Goal: Transaction & Acquisition: Purchase product/service

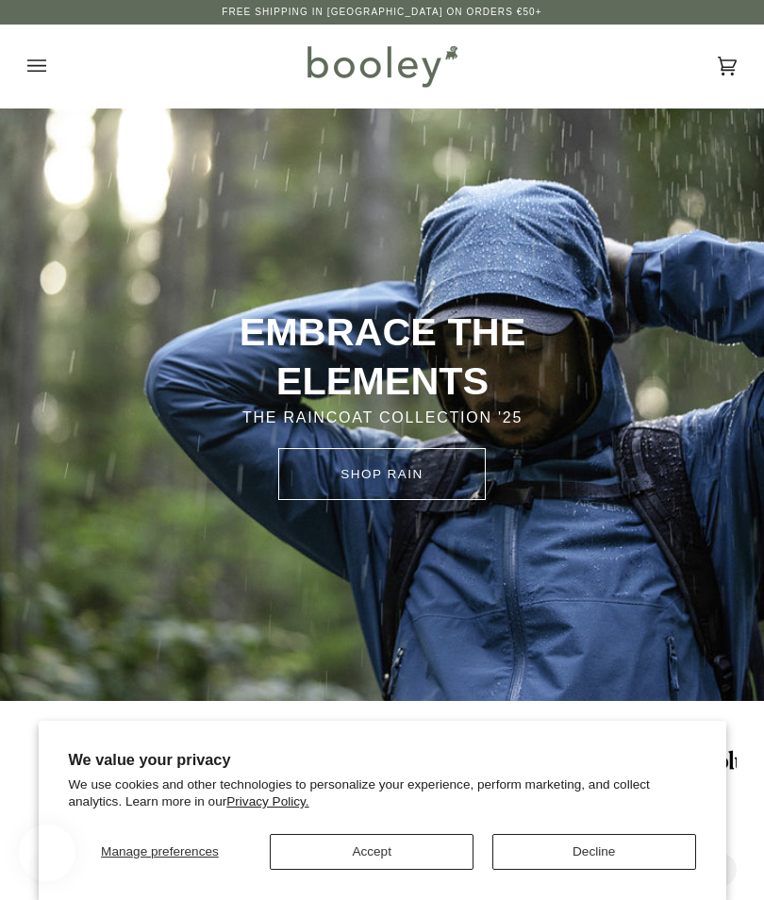
click at [371, 848] on button "Accept" at bounding box center [372, 852] width 204 height 36
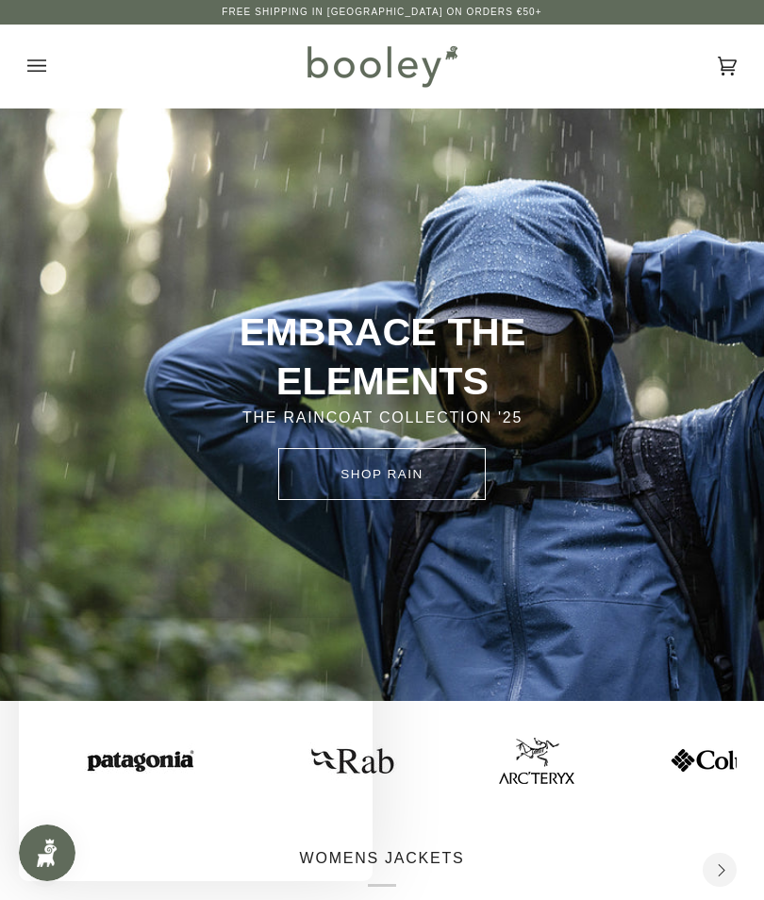
click at [38, 72] on icon "Open menu" at bounding box center [36, 66] width 19 height 28
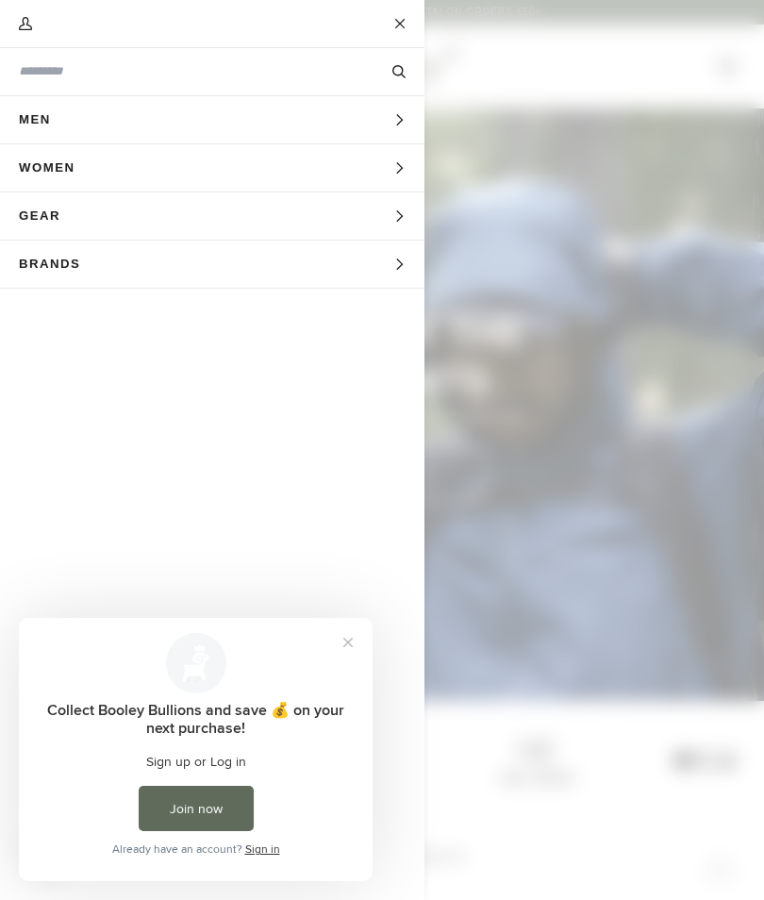
click at [46, 78] on input "Search our store" at bounding box center [181, 71] width 324 height 18
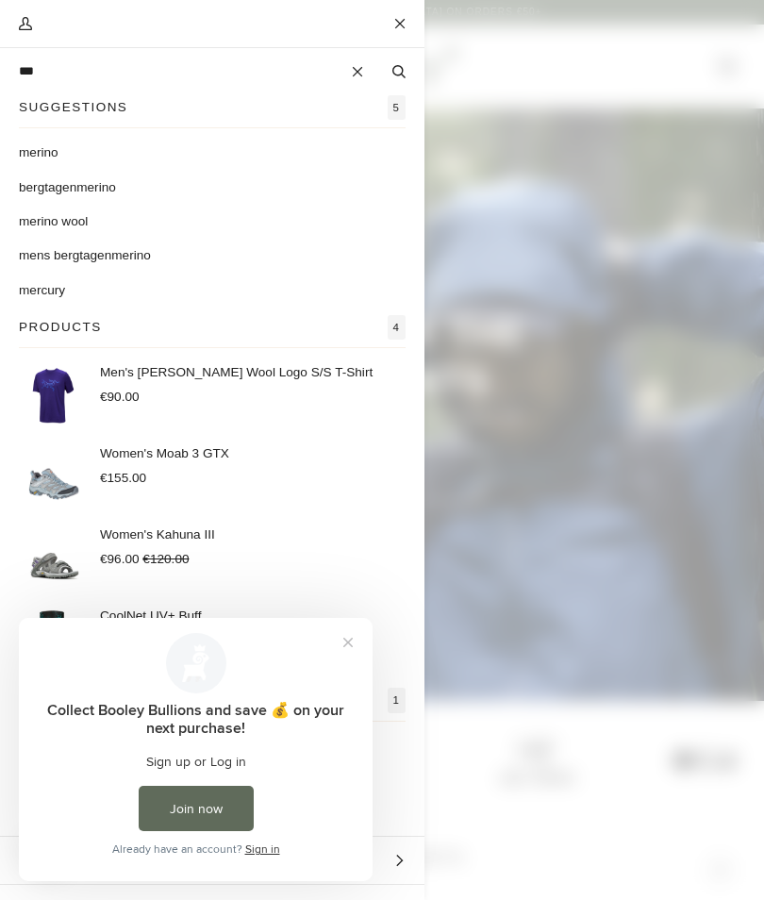
type input "***"
click at [47, 224] on span "ino wool" at bounding box center [64, 221] width 47 height 14
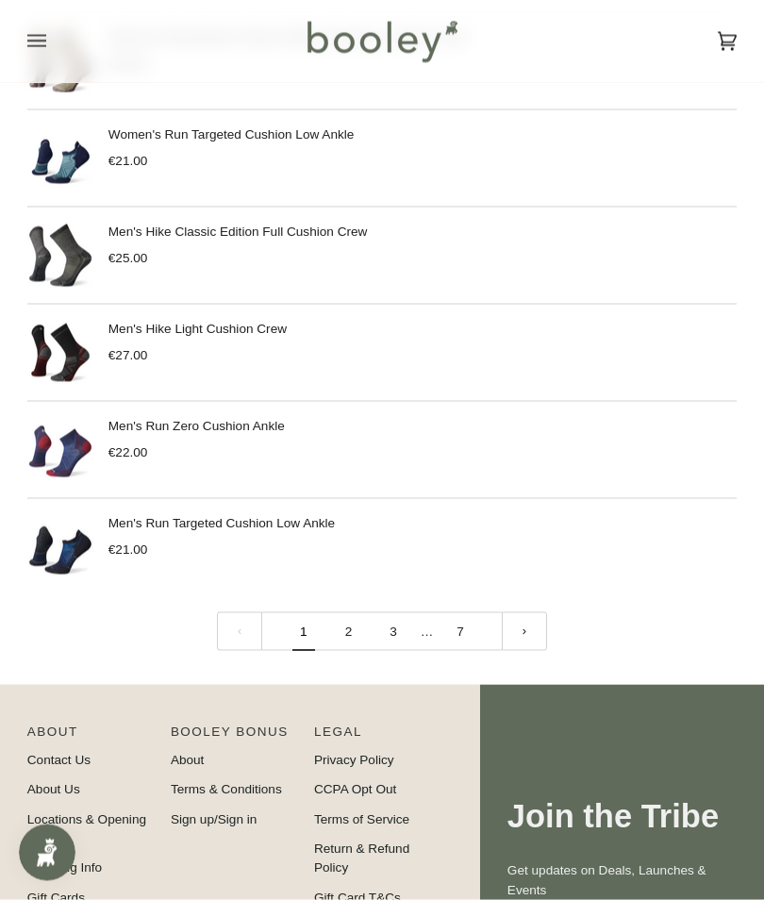
scroll to position [1988, 0]
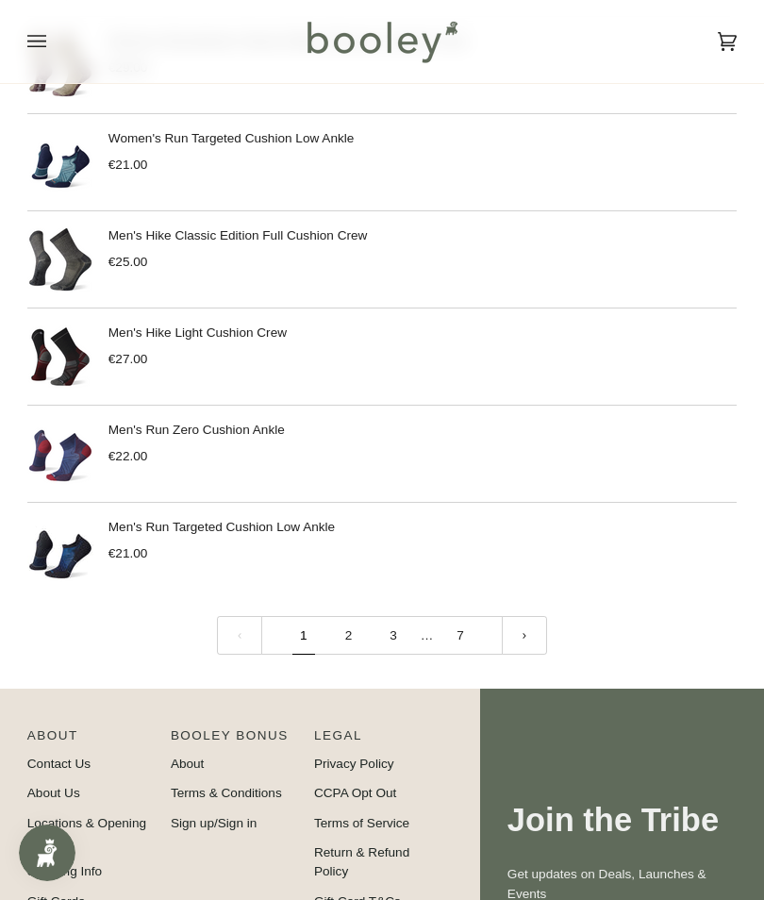
click at [350, 645] on link "2" at bounding box center [348, 635] width 45 height 39
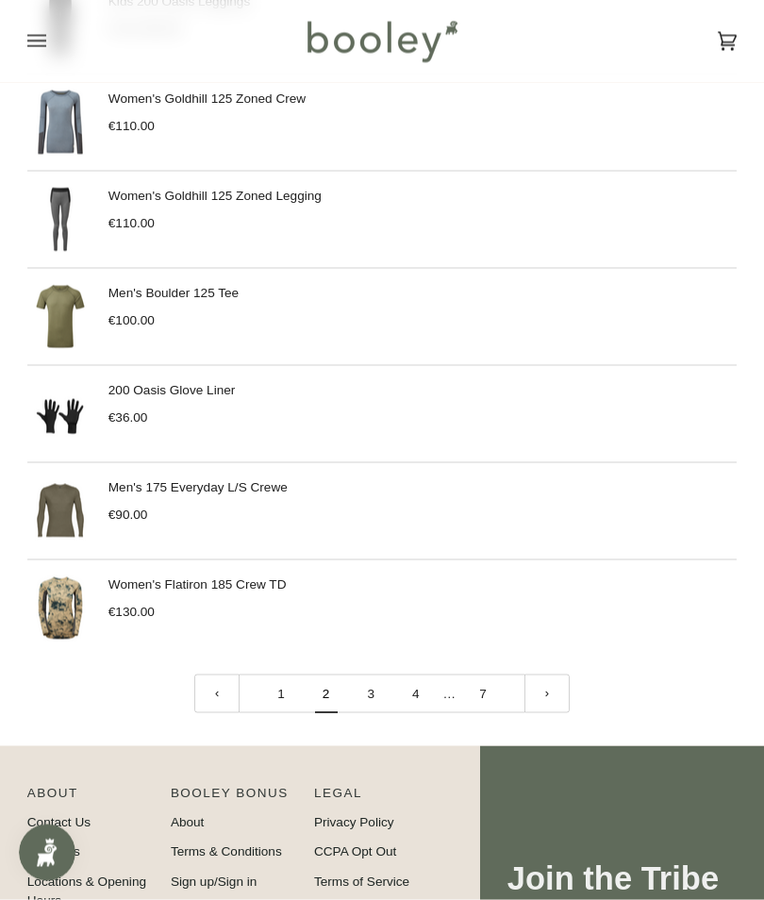
scroll to position [1951, 0]
click at [549, 702] on link at bounding box center [547, 693] width 45 height 39
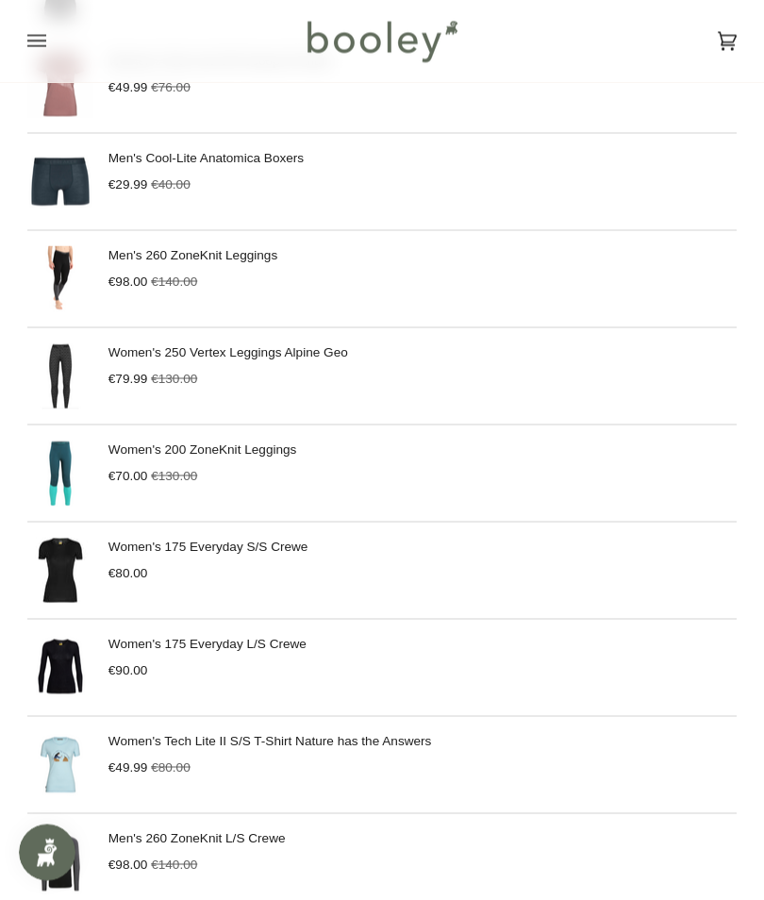
scroll to position [1483, 0]
click at [137, 275] on span "€98.00" at bounding box center [129, 281] width 40 height 14
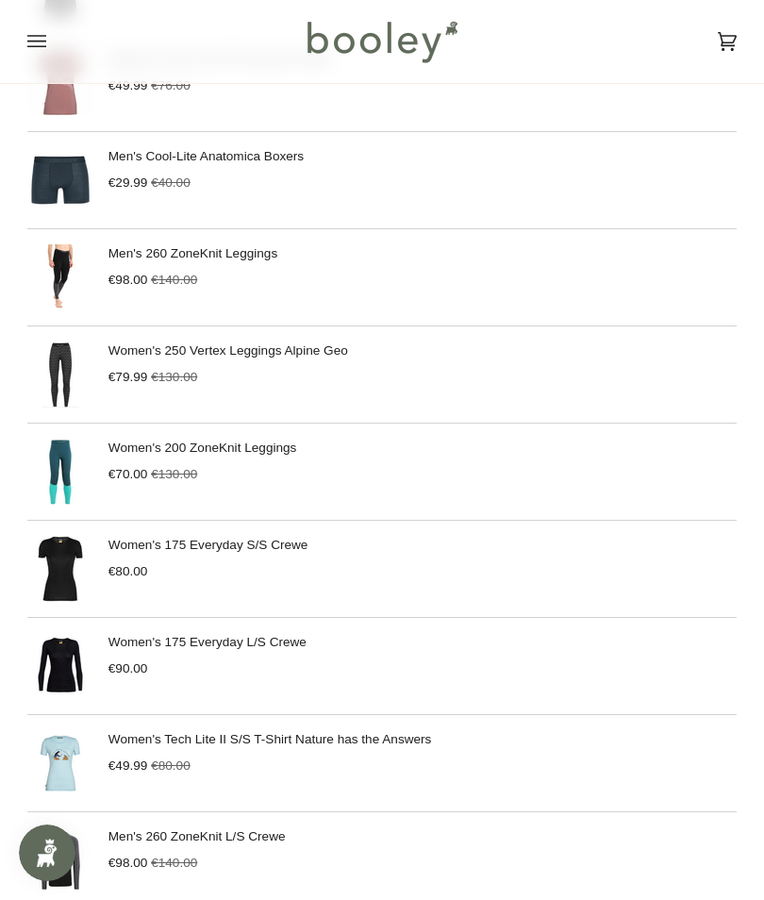
click at [177, 253] on link "Men's 260 ZoneKnit Leggings" at bounding box center [193, 253] width 169 height 14
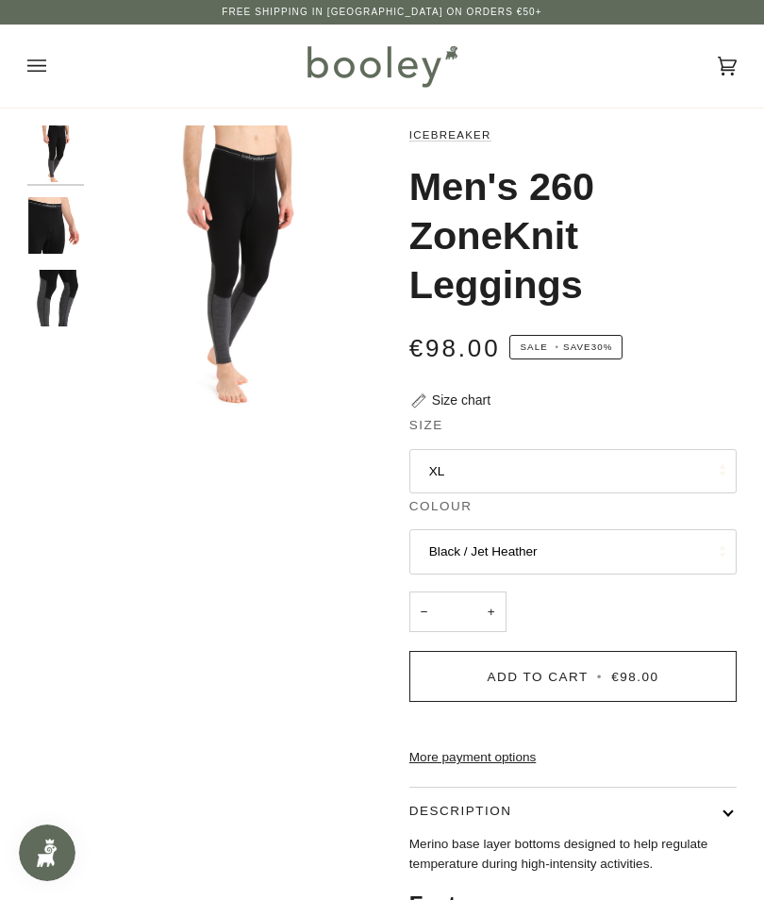
click at [667, 471] on button "XL" at bounding box center [572, 471] width 327 height 45
